Goal: Transaction & Acquisition: Purchase product/service

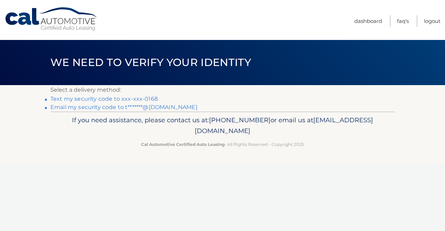
click at [138, 98] on link "Text my security code to xxx-xxx-0168" at bounding box center [103, 99] width 107 height 7
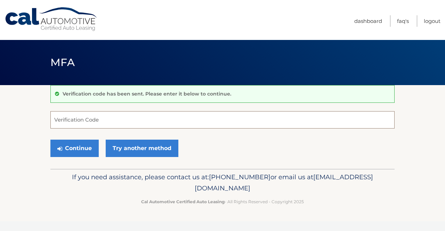
click at [119, 120] on input "Verification Code" at bounding box center [222, 119] width 344 height 17
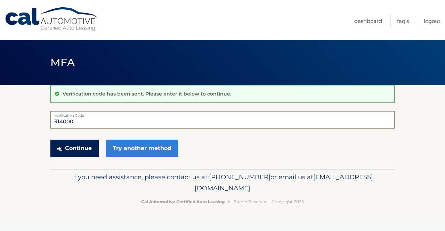
type input "314000"
click at [63, 146] on button "Continue" at bounding box center [74, 148] width 48 height 17
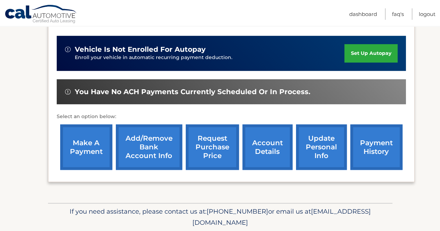
scroll to position [189, 0]
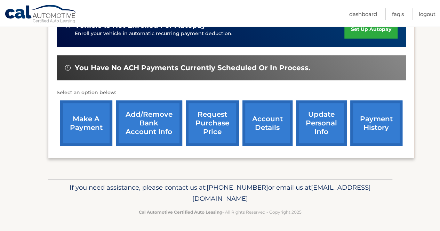
click at [79, 121] on link "make a payment" at bounding box center [86, 123] width 52 height 46
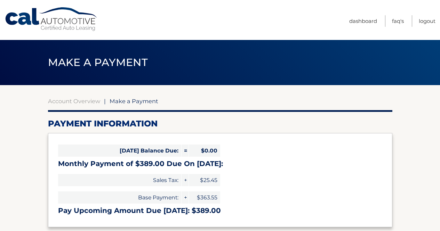
select select "ZTQ4ZmZmMDctMDM3OS00YTg4LWEyZGEtMzY4NjhmYWU1ZGNj"
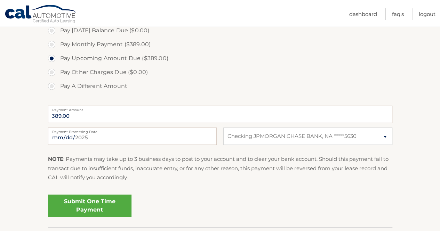
scroll to position [174, 0]
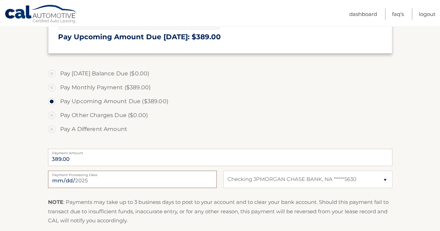
click at [95, 179] on input "[DATE]" at bounding box center [132, 179] width 169 height 17
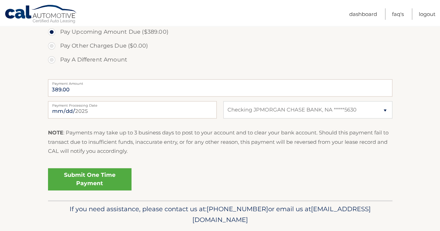
click at [96, 182] on link "Submit One Time Payment" at bounding box center [89, 179] width 83 height 22
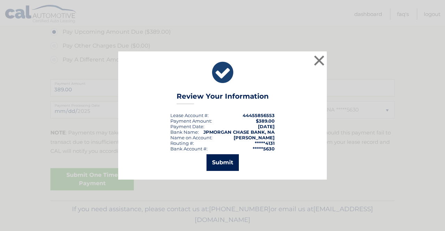
click at [216, 162] on button "Submit" at bounding box center [222, 162] width 32 height 17
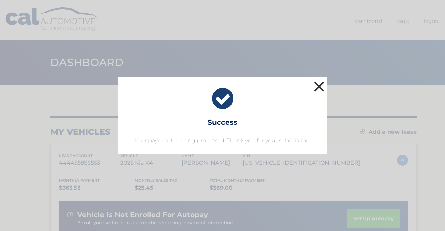
click at [325, 82] on button "×" at bounding box center [319, 87] width 14 height 14
